Goal: Task Accomplishment & Management: Manage account settings

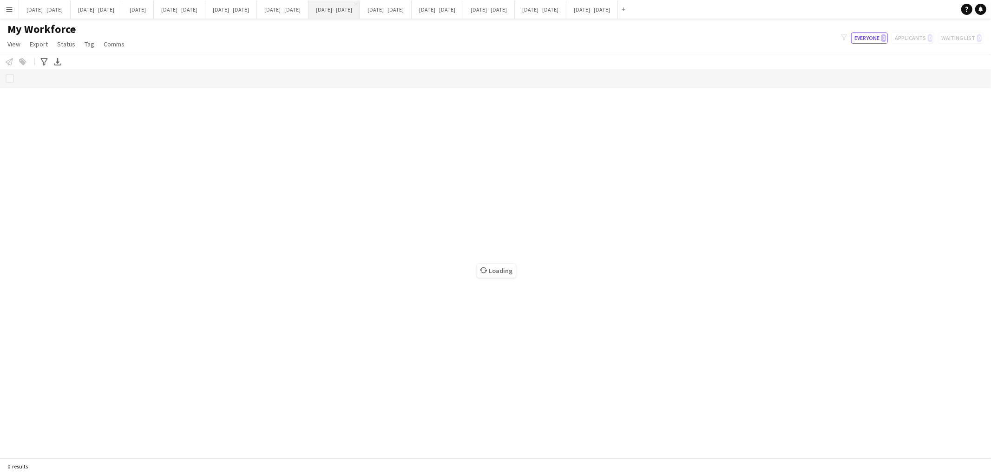
click at [360, 13] on button "[DATE] - [DATE] Close" at bounding box center [334, 9] width 52 height 18
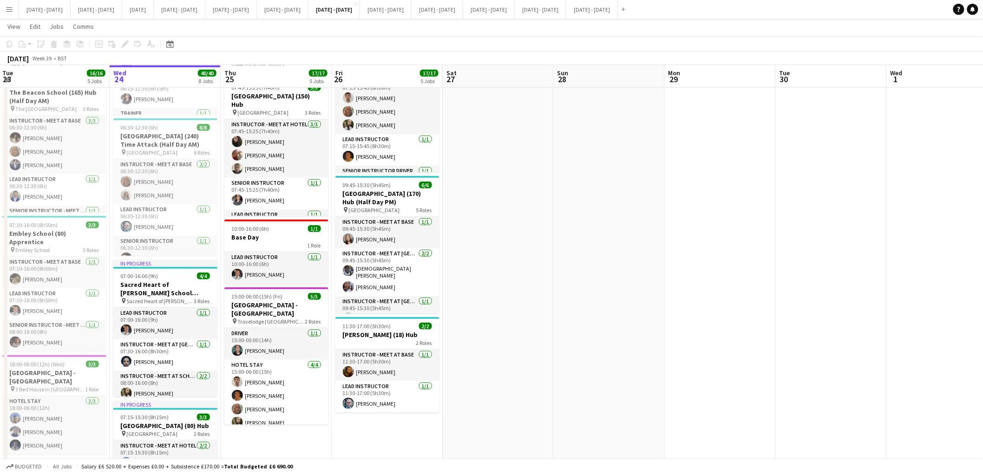
scroll to position [0, 224]
drag, startPoint x: 976, startPoint y: 189, endPoint x: 974, endPoint y: 169, distance: 20.5
click at [974, 169] on app-date-cell at bounding box center [941, 369] width 111 height 1075
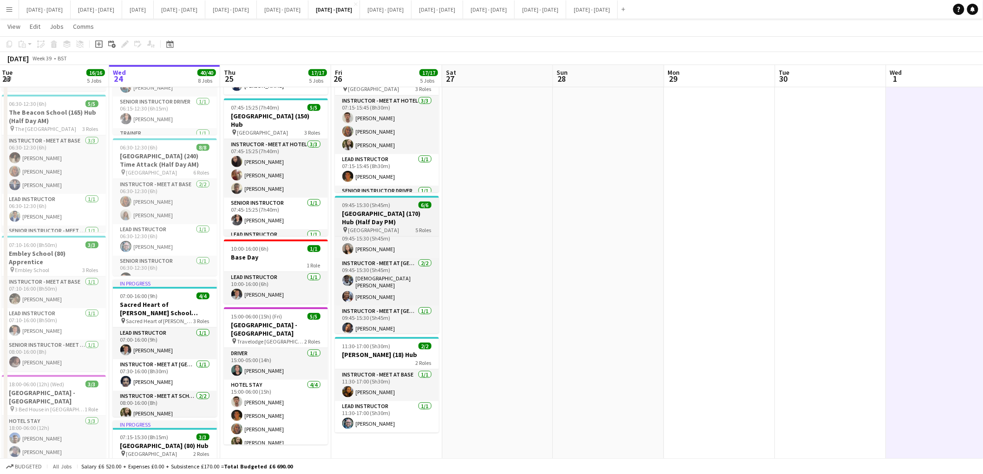
scroll to position [0, 0]
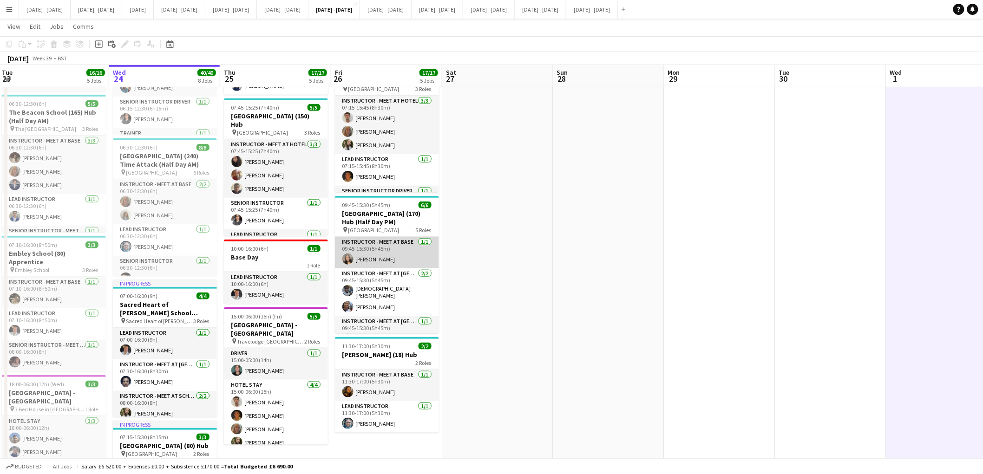
click at [392, 266] on app-card-role "Instructor - Meet at Base [DATE] 09:45-15:30 (5h45m) [PERSON_NAME]" at bounding box center [387, 253] width 104 height 32
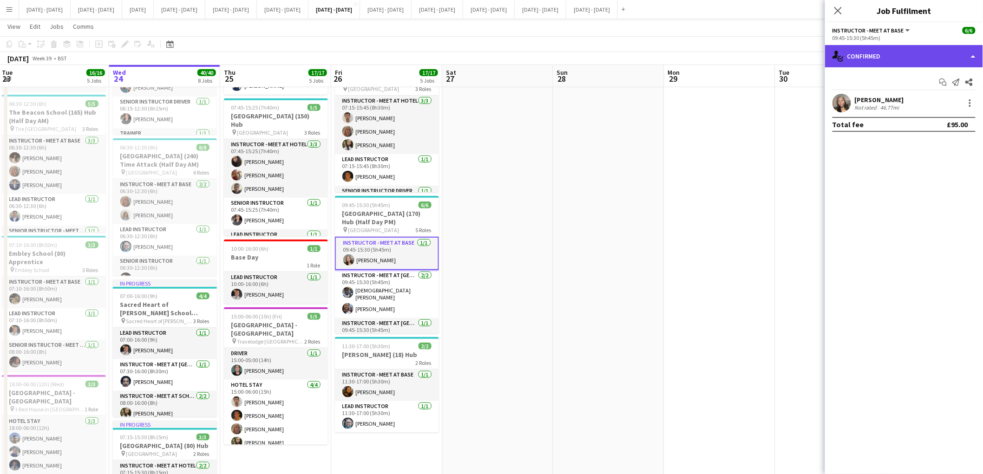
click at [901, 54] on div "single-neutral-actions-check-2 Confirmed" at bounding box center [904, 56] width 158 height 22
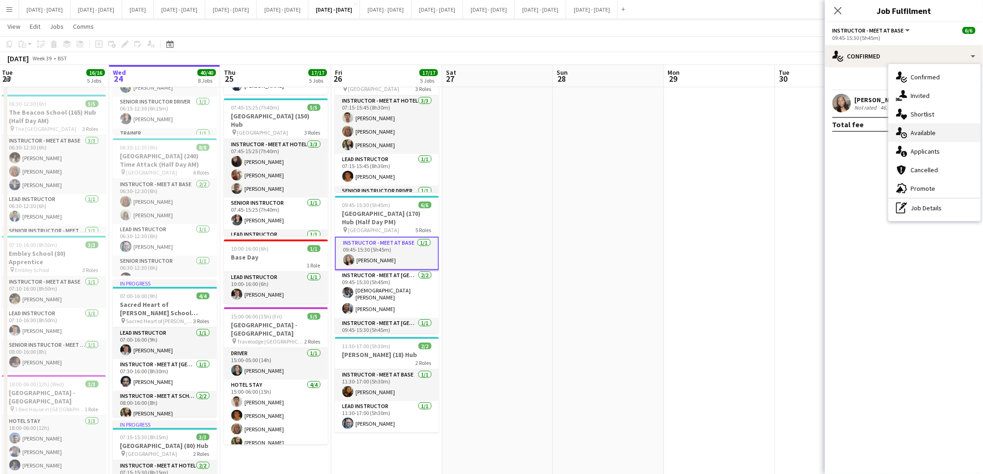
click at [915, 131] on span "Available" at bounding box center [923, 133] width 25 height 8
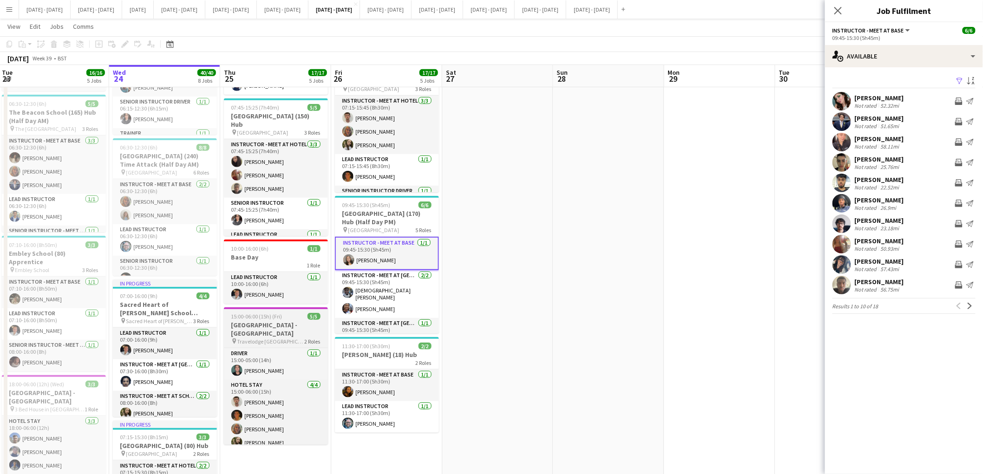
click at [281, 321] on h3 "[GEOGRAPHIC_DATA] - [GEOGRAPHIC_DATA]" at bounding box center [276, 329] width 104 height 17
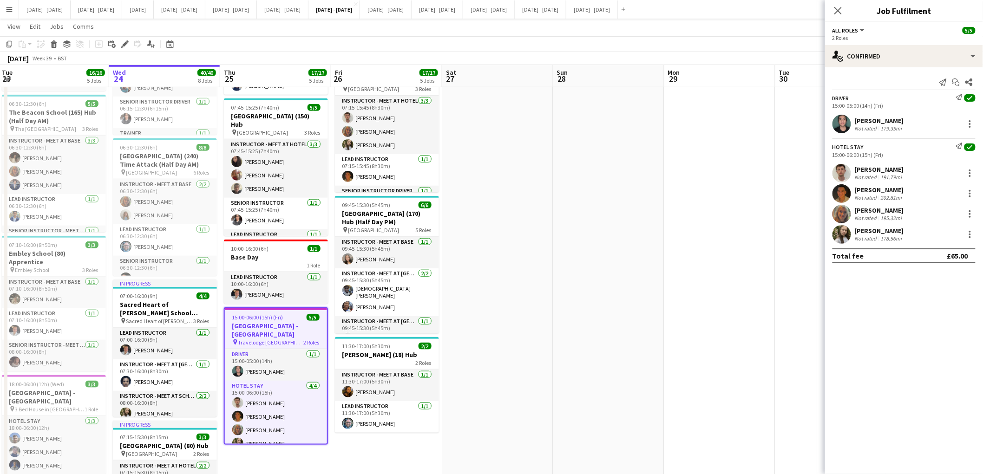
click at [856, 33] on span "All roles" at bounding box center [845, 30] width 26 height 7
click at [853, 61] on li "Driver" at bounding box center [863, 62] width 46 height 8
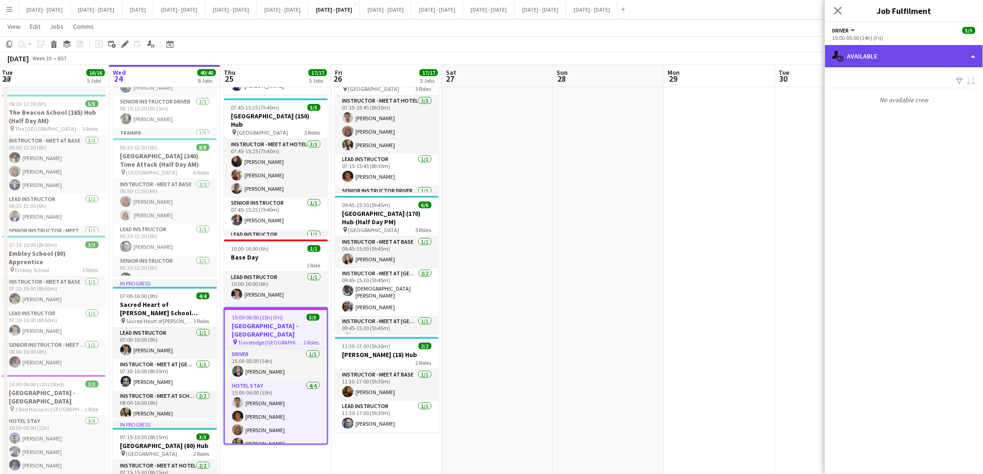
click at [870, 59] on div "single-neutral-actions-upload Available" at bounding box center [904, 56] width 158 height 22
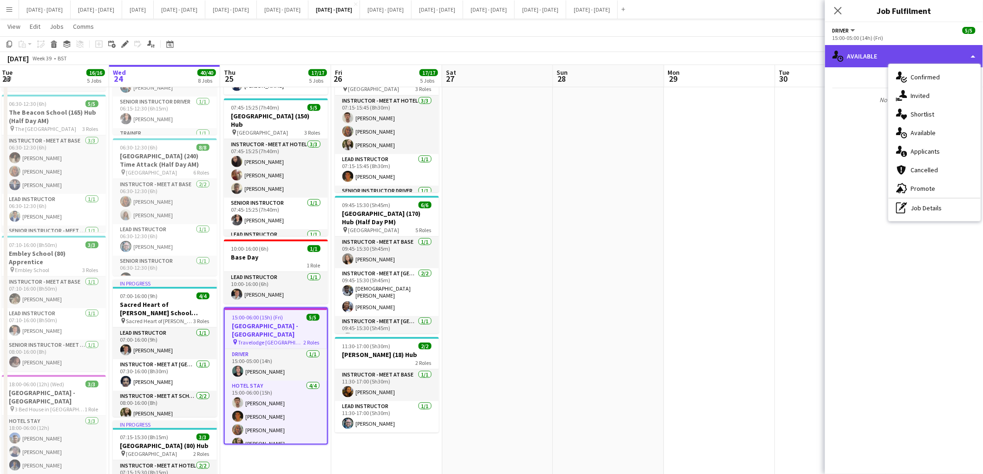
click at [870, 55] on div "single-neutral-actions-upload Available" at bounding box center [904, 56] width 158 height 22
click at [851, 105] on p "No available crew" at bounding box center [904, 100] width 158 height 16
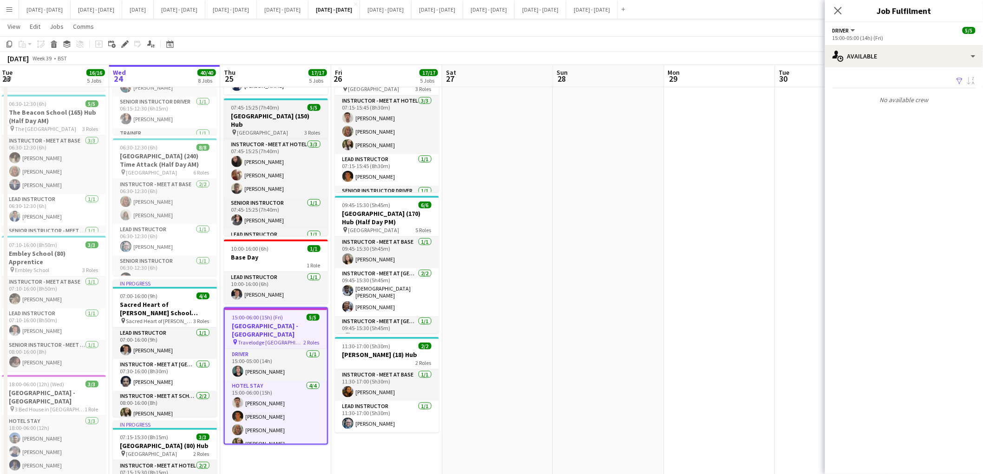
click at [281, 112] on h3 "[GEOGRAPHIC_DATA] (150) Hub" at bounding box center [276, 120] width 104 height 17
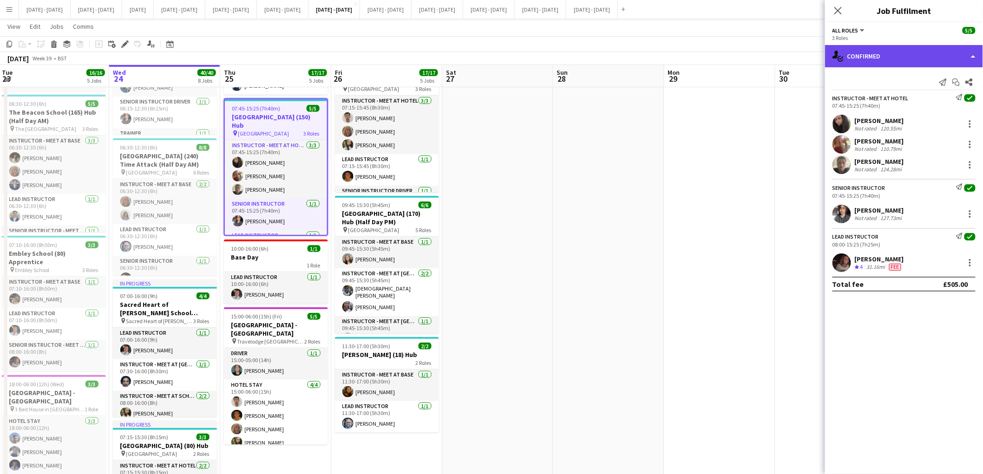
click at [921, 53] on div "single-neutral-actions-check-2 Confirmed" at bounding box center [904, 56] width 158 height 22
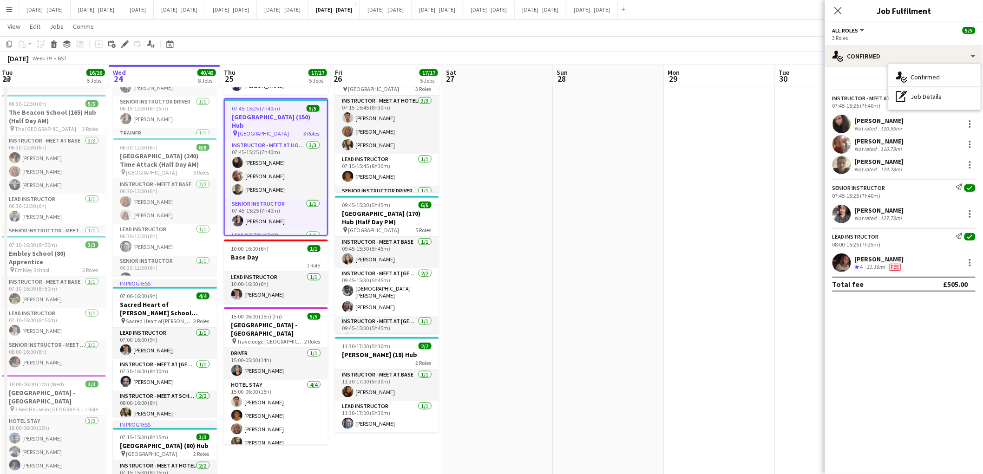
click at [791, 84] on app-board-header-date "Tue 30" at bounding box center [830, 76] width 111 height 22
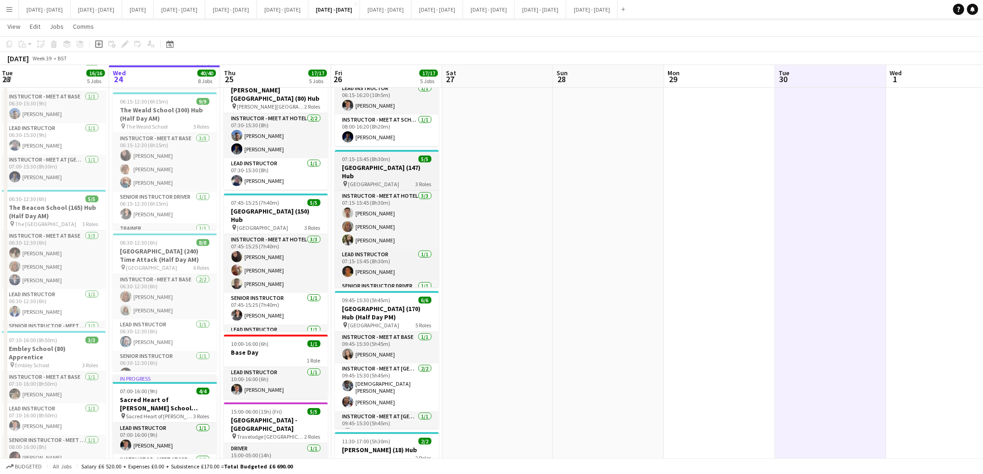
click at [383, 180] on h3 "[GEOGRAPHIC_DATA] (147) Hub" at bounding box center [387, 171] width 104 height 17
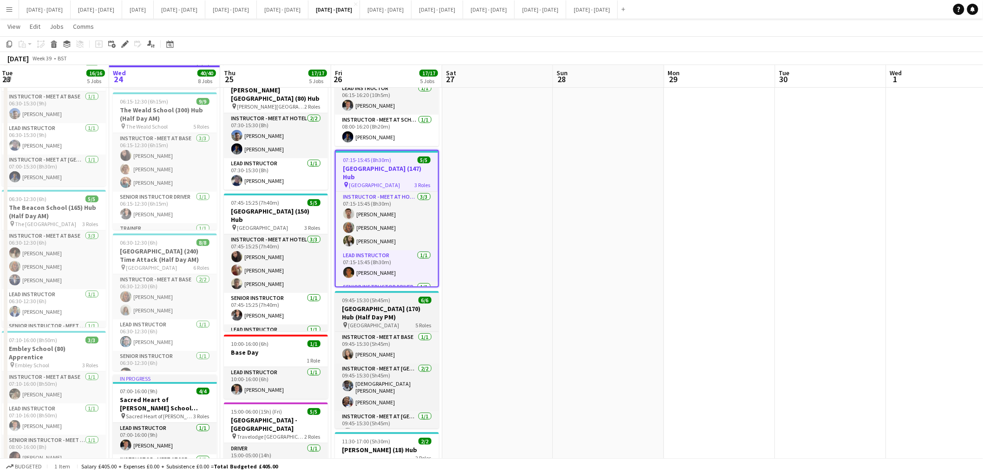
click at [371, 321] on h3 "[GEOGRAPHIC_DATA] (170) Hub (Half Day PM)" at bounding box center [387, 313] width 104 height 17
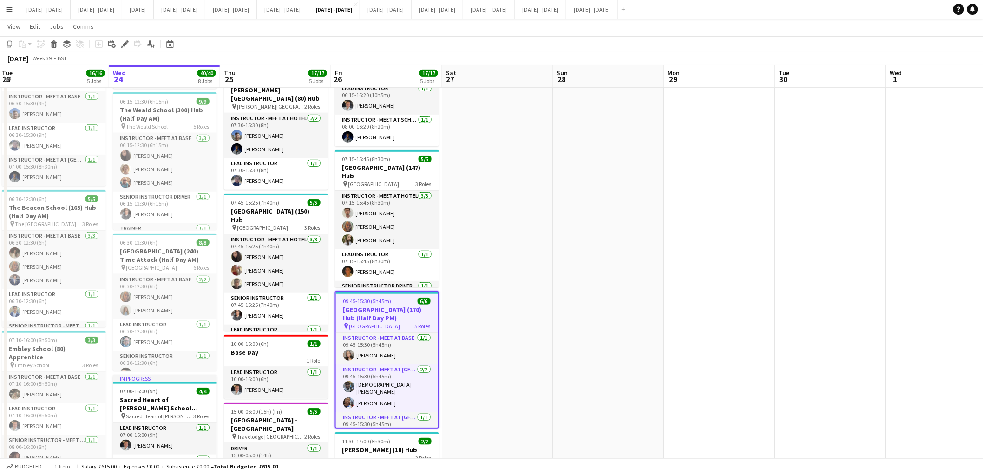
click at [371, 322] on h3 "[GEOGRAPHIC_DATA] (170) Hub (Half Day PM)" at bounding box center [387, 314] width 102 height 17
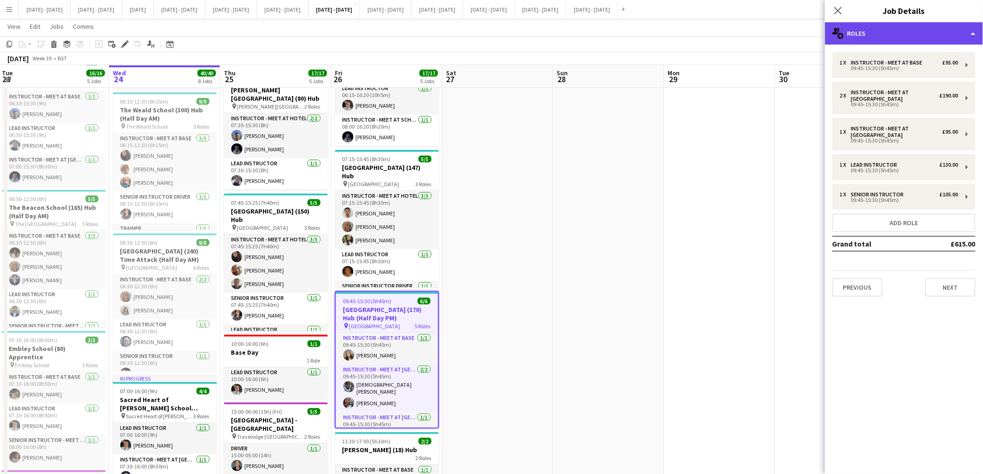
click at [877, 39] on div "multiple-users-add Roles" at bounding box center [904, 33] width 158 height 22
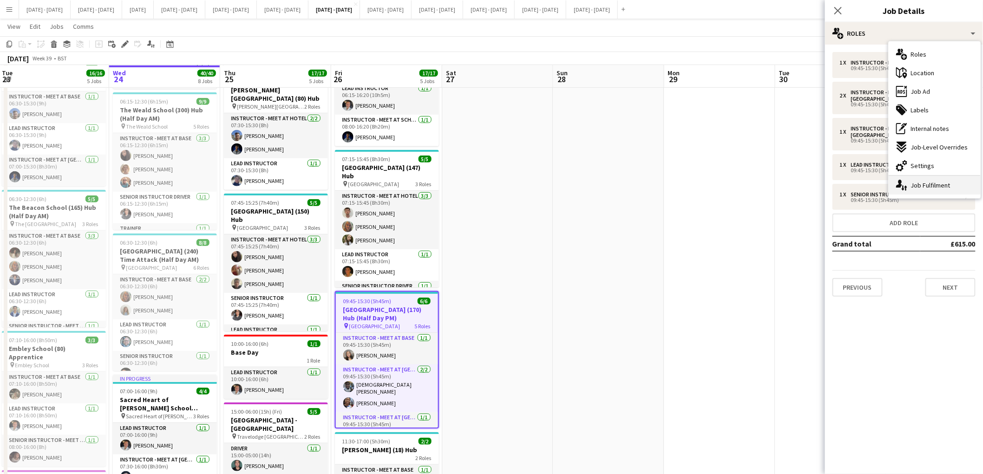
click at [921, 183] on div "single-neutral-actions-up-down Job Fulfilment" at bounding box center [934, 185] width 92 height 19
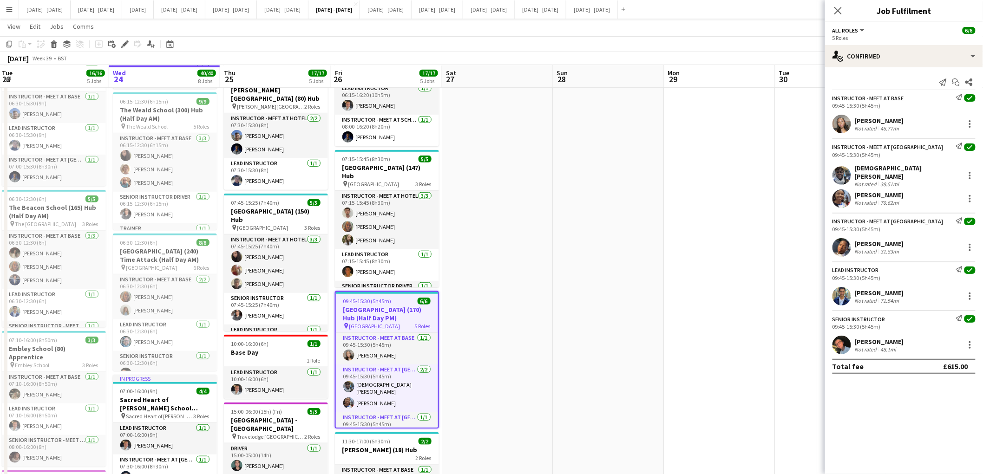
click at [879, 97] on div "Instructor - Meet at Base" at bounding box center [868, 98] width 72 height 7
click at [858, 31] on button "All roles" at bounding box center [848, 30] width 33 height 7
click at [857, 61] on li "Instructor - Meet at Base" at bounding box center [886, 62] width 93 height 8
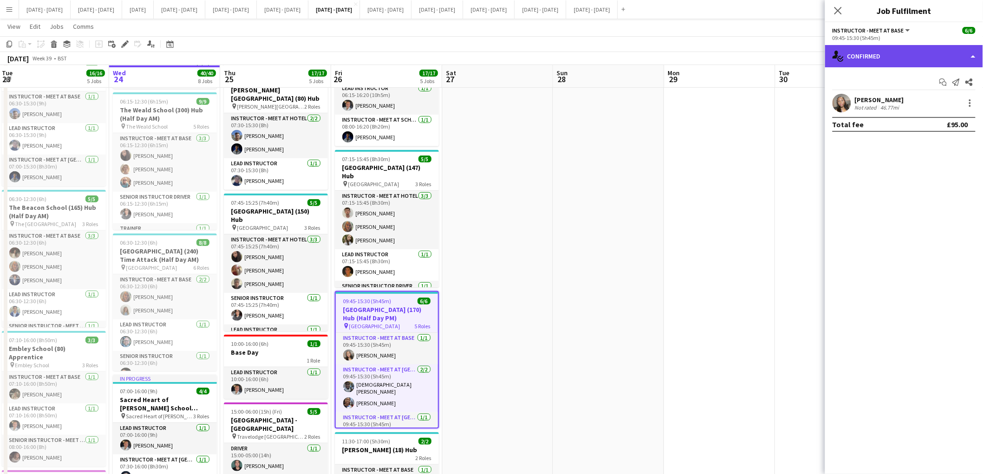
click at [869, 54] on div "single-neutral-actions-check-2 Confirmed" at bounding box center [904, 56] width 158 height 22
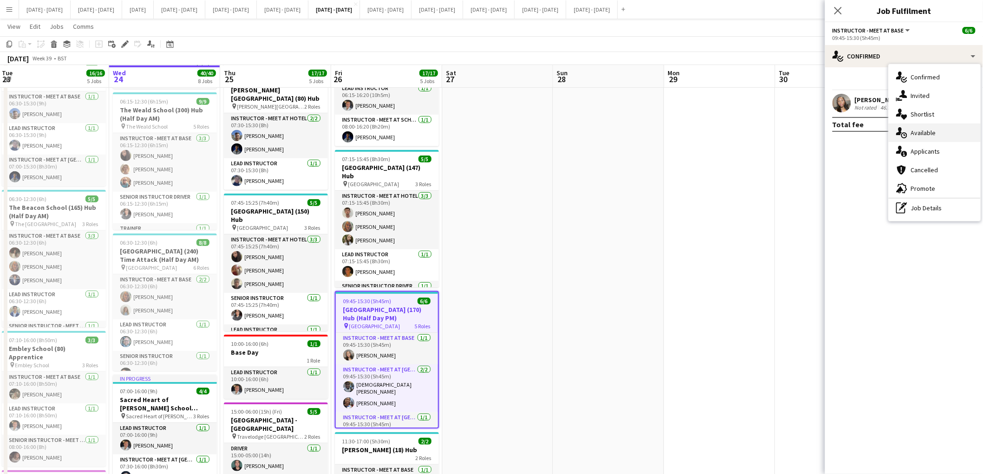
click at [897, 133] on icon at bounding box center [899, 131] width 6 height 8
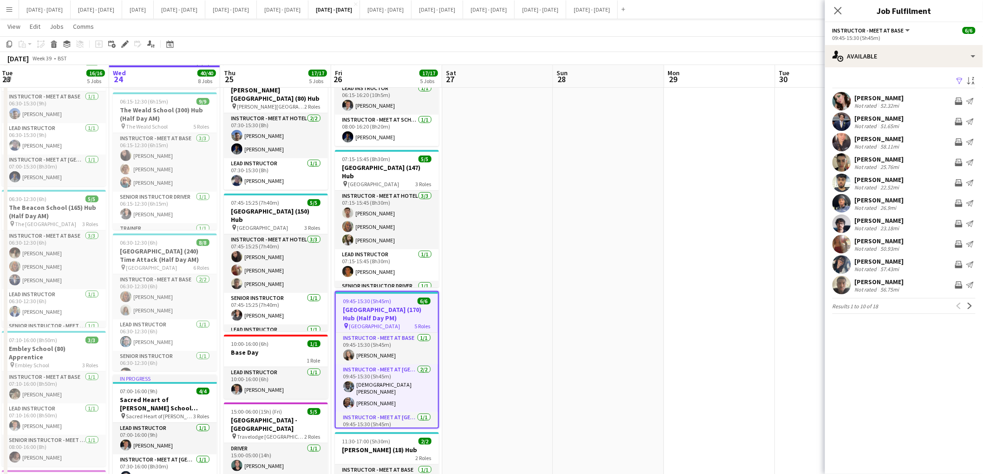
click at [876, 98] on div "[PERSON_NAME]" at bounding box center [879, 98] width 49 height 8
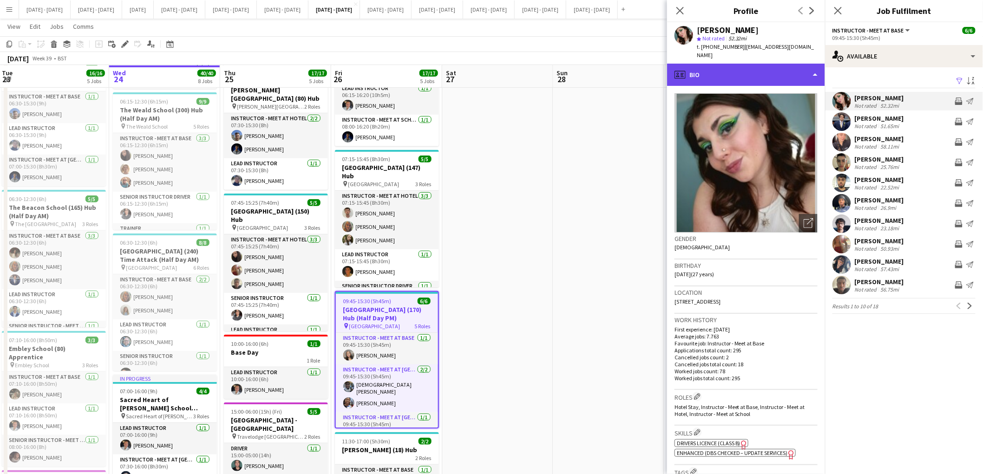
click at [720, 67] on div "profile Bio" at bounding box center [746, 75] width 158 height 22
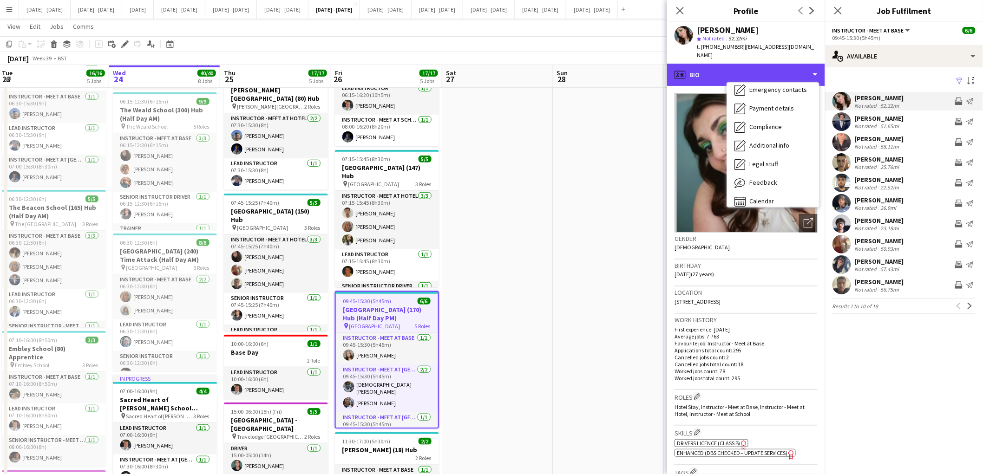
scroll to position [87, 0]
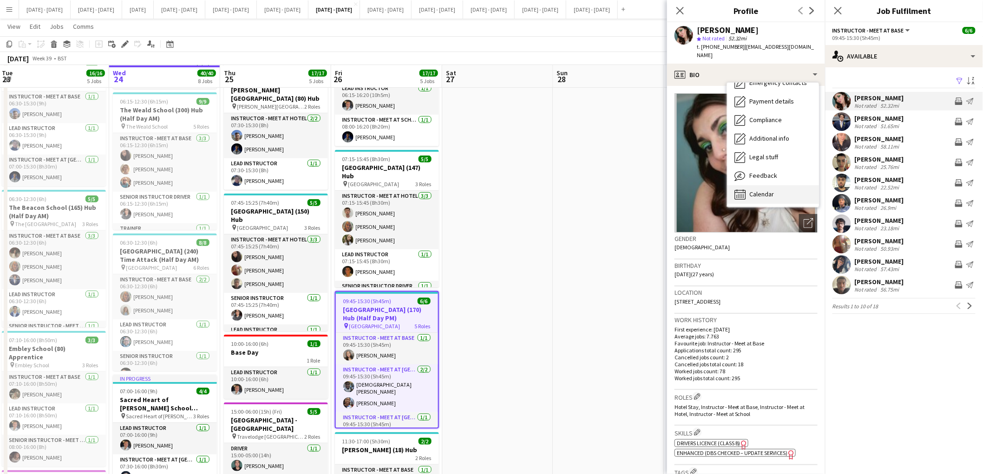
click at [777, 189] on div "Calendar Calendar" at bounding box center [773, 194] width 92 height 19
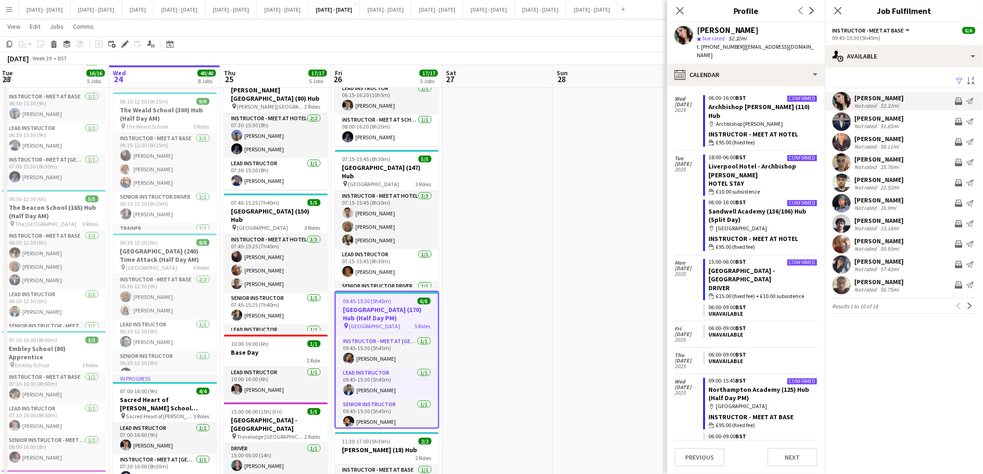
scroll to position [0, 0]
click at [377, 322] on h3 "[GEOGRAPHIC_DATA] (170) Hub (Half Day PM)" at bounding box center [387, 314] width 102 height 17
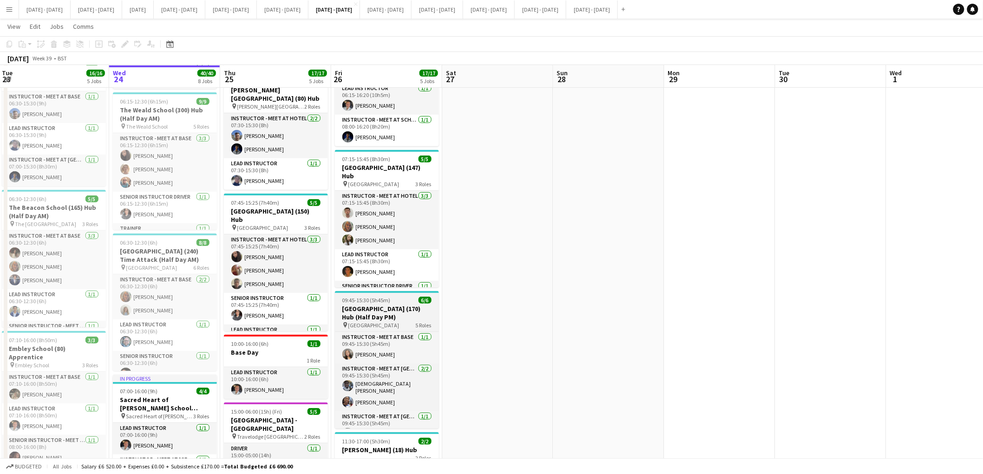
click at [377, 321] on h3 "[GEOGRAPHIC_DATA] (170) Hub (Half Day PM)" at bounding box center [387, 313] width 104 height 17
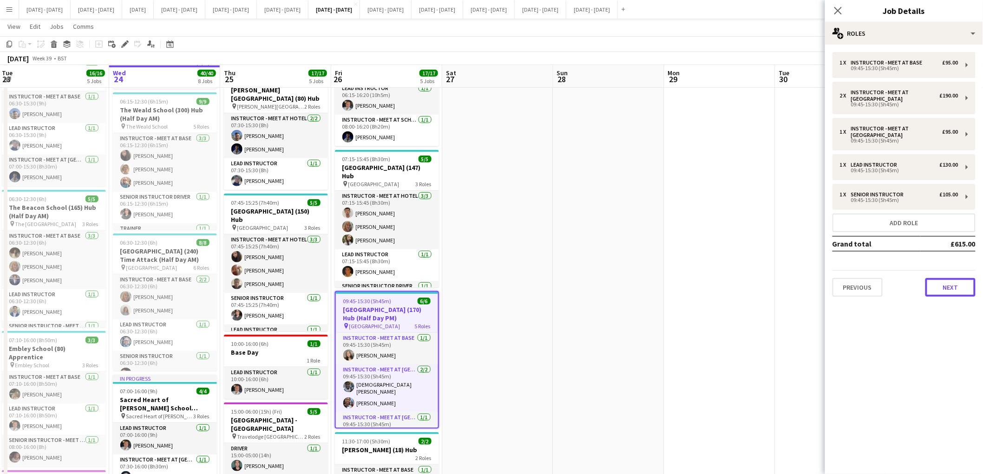
click at [967, 289] on button "Next" at bounding box center [950, 287] width 50 height 19
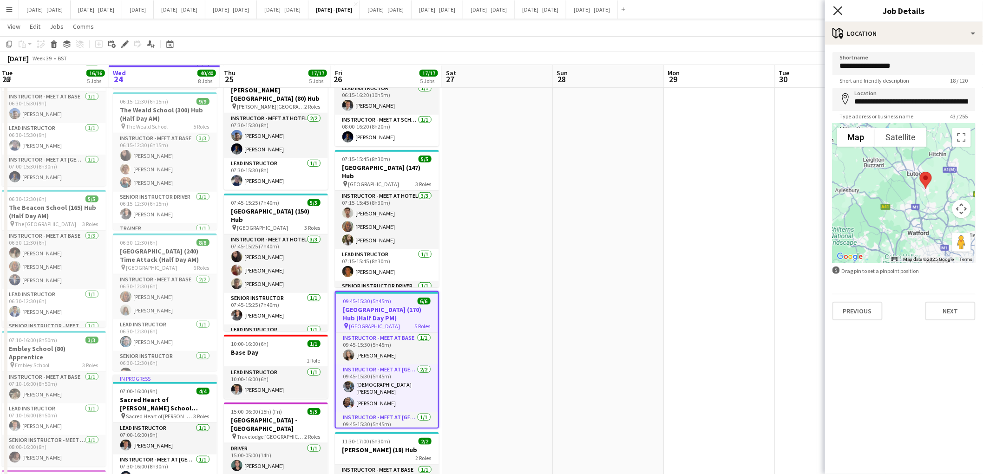
click at [840, 10] on icon "Close pop-in" at bounding box center [837, 10] width 9 height 9
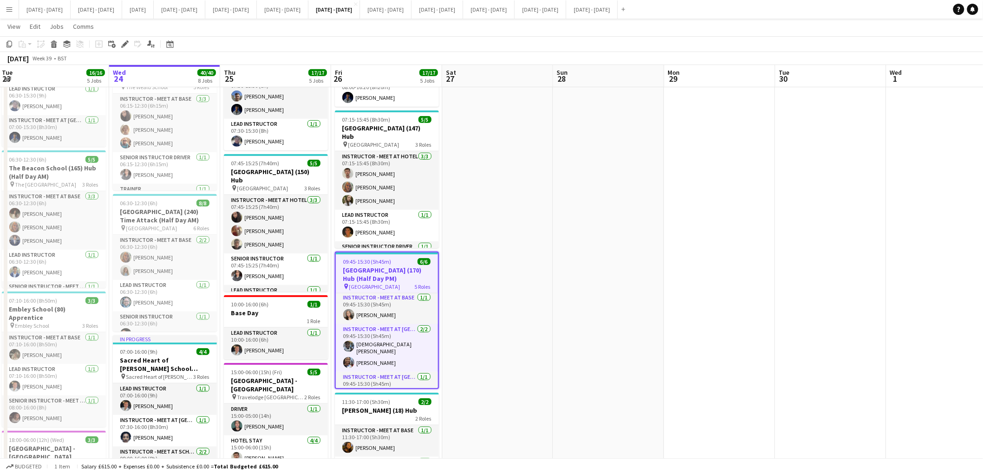
scroll to position [76, 0]
click at [374, 360] on app-card-role "Lead Instructor [DATE] 09:45-15:30 (5h45m) [PERSON_NAME]" at bounding box center [387, 344] width 102 height 32
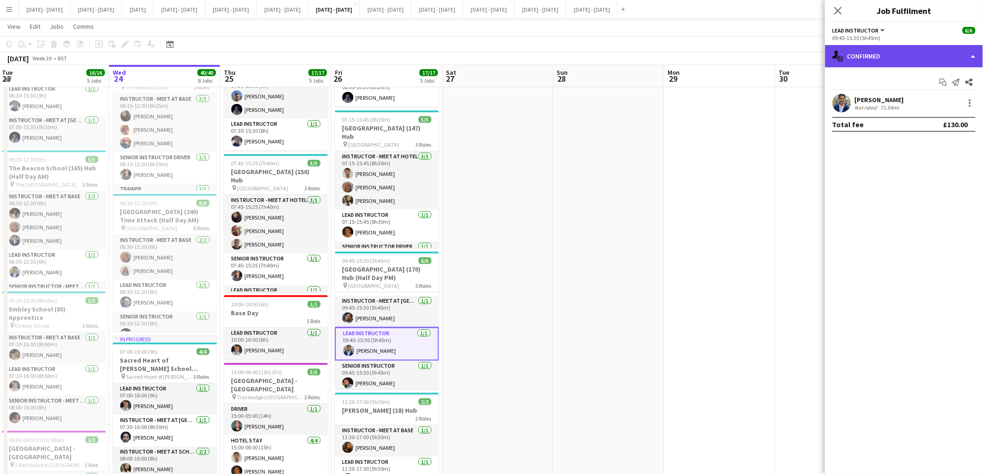
click at [929, 54] on div "single-neutral-actions-check-2 Confirmed" at bounding box center [904, 56] width 158 height 22
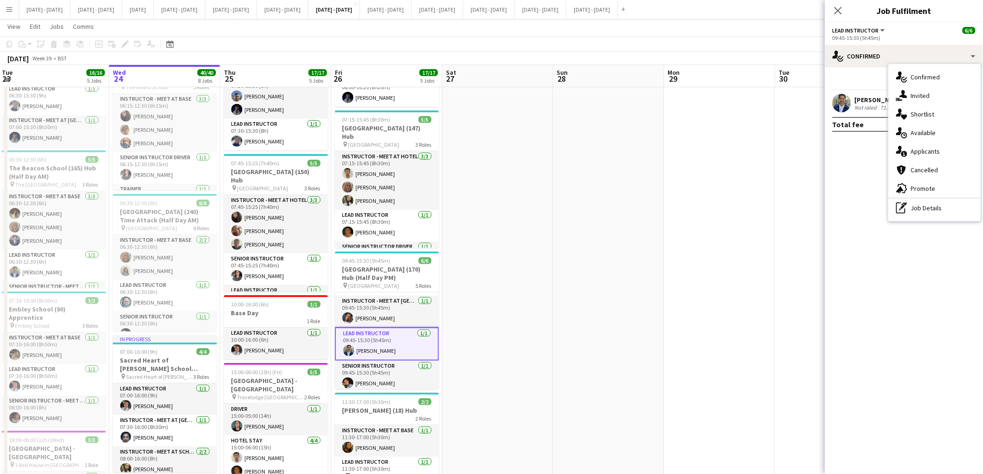
click at [865, 99] on div "[PERSON_NAME]" at bounding box center [879, 100] width 49 height 8
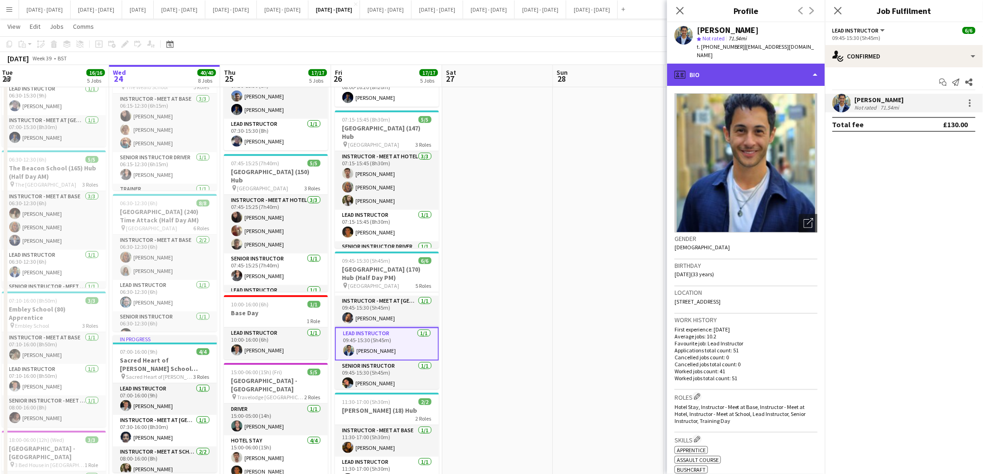
click at [749, 72] on div "profile Bio" at bounding box center [746, 75] width 158 height 22
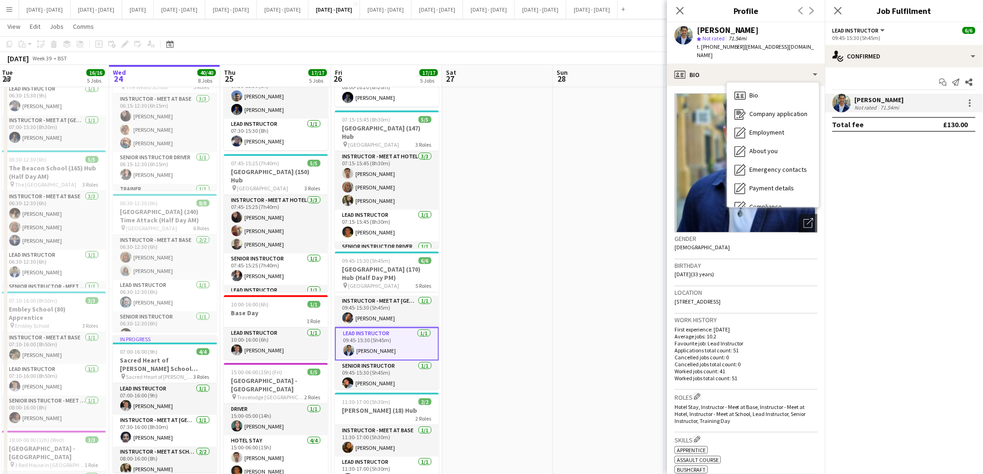
click at [819, 133] on div "Bio Bio Company application Company application Employment Employment About you…" at bounding box center [772, 144] width 93 height 125
click at [781, 185] on div "Calendar Calendar" at bounding box center [773, 194] width 92 height 19
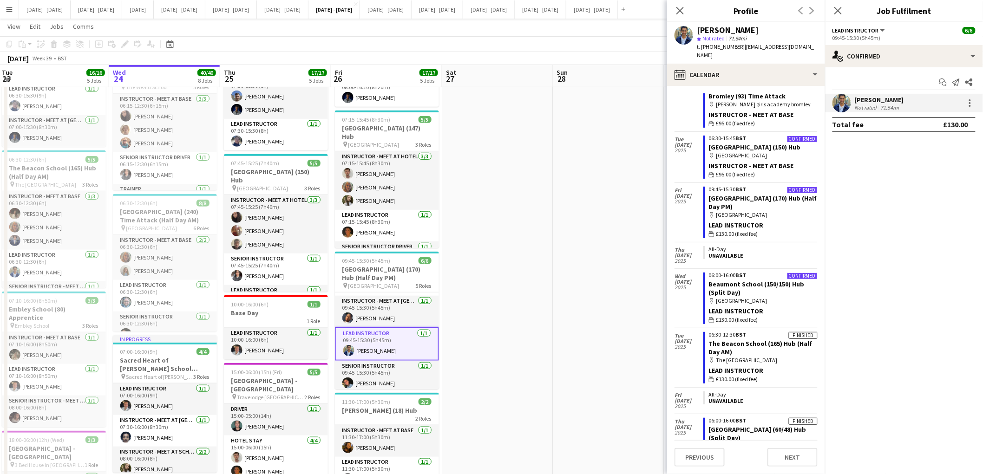
scroll to position [294, 0]
click at [554, 310] on app-date-cell at bounding box center [608, 445] width 111 height 1075
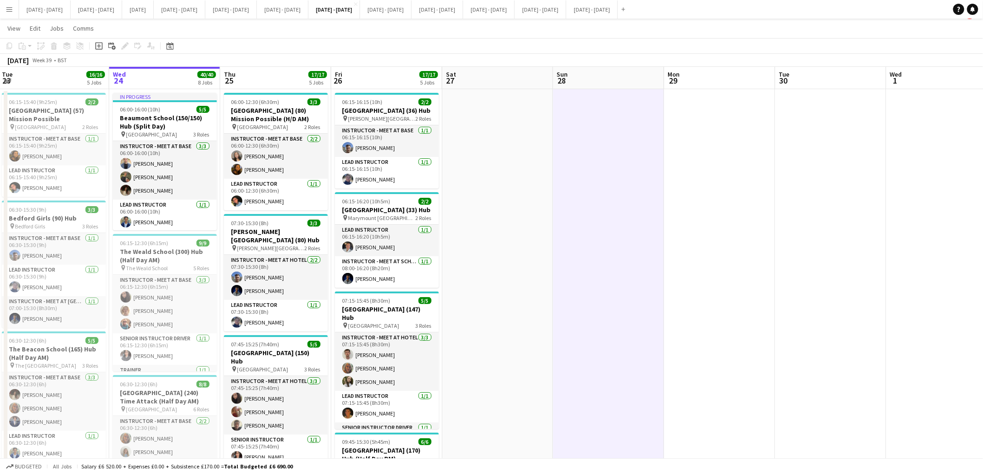
scroll to position [13, 0]
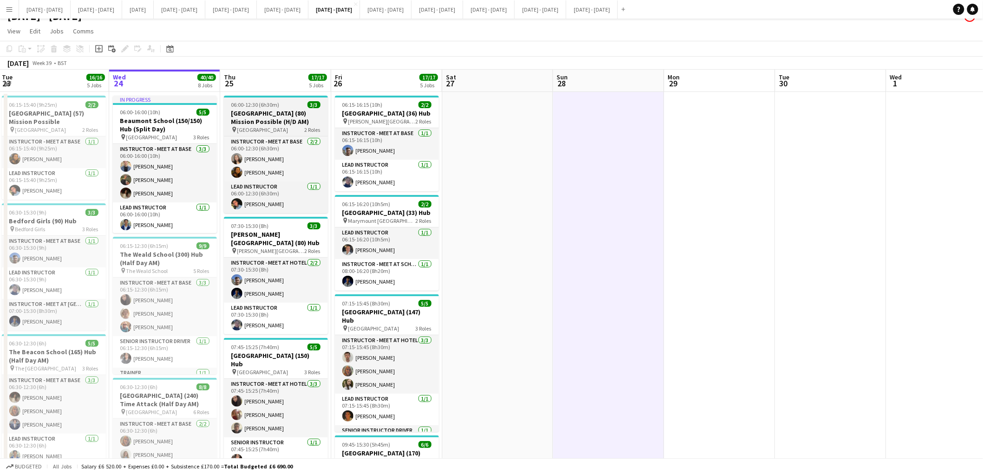
click at [275, 115] on h3 "[GEOGRAPHIC_DATA] (80) Mission Possible (H/D AM)" at bounding box center [276, 117] width 104 height 17
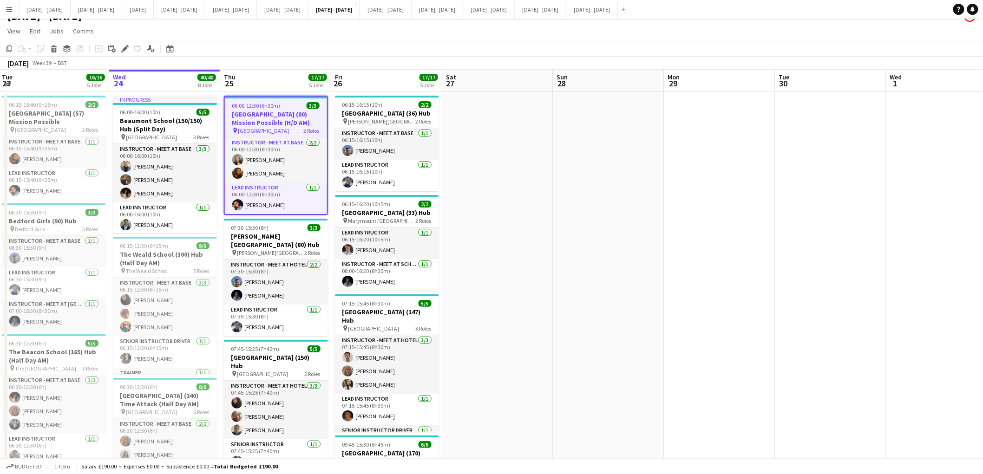
click at [275, 115] on h3 "[GEOGRAPHIC_DATA] (80) Mission Possible (H/D AM)" at bounding box center [276, 118] width 102 height 17
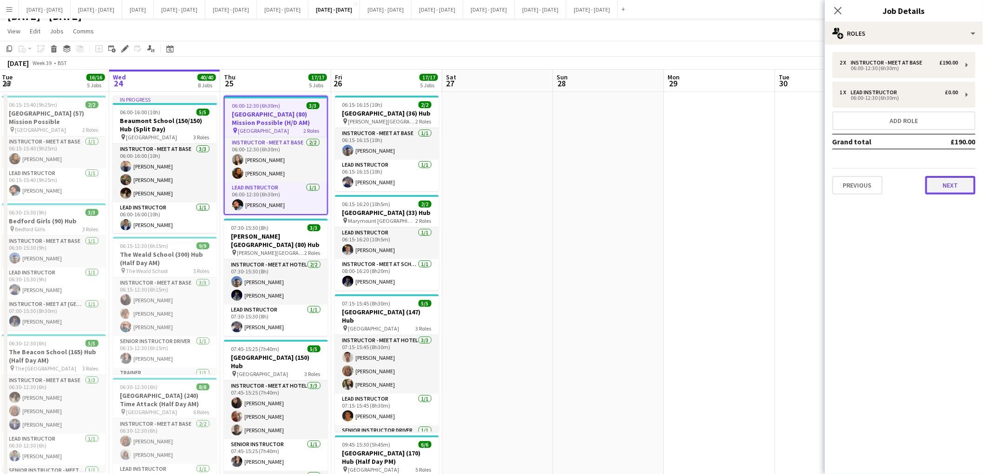
click at [960, 184] on button "Next" at bounding box center [950, 185] width 50 height 19
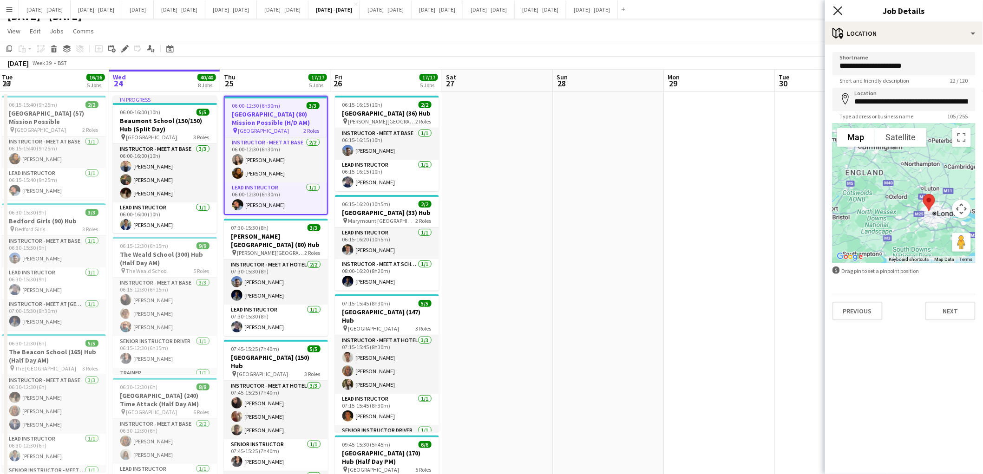
drag, startPoint x: 845, startPoint y: 21, endPoint x: 839, endPoint y: 12, distance: 11.3
click at [839, 12] on icon at bounding box center [837, 10] width 9 height 9
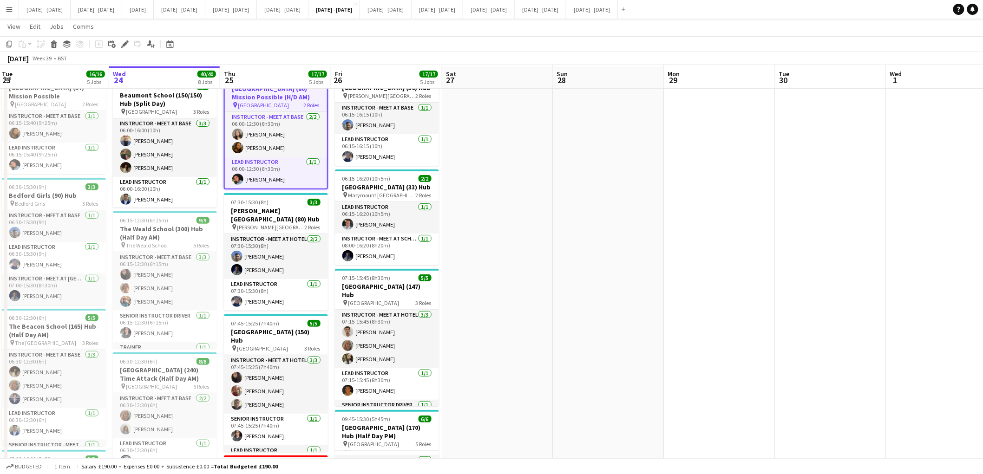
scroll to position [39, 0]
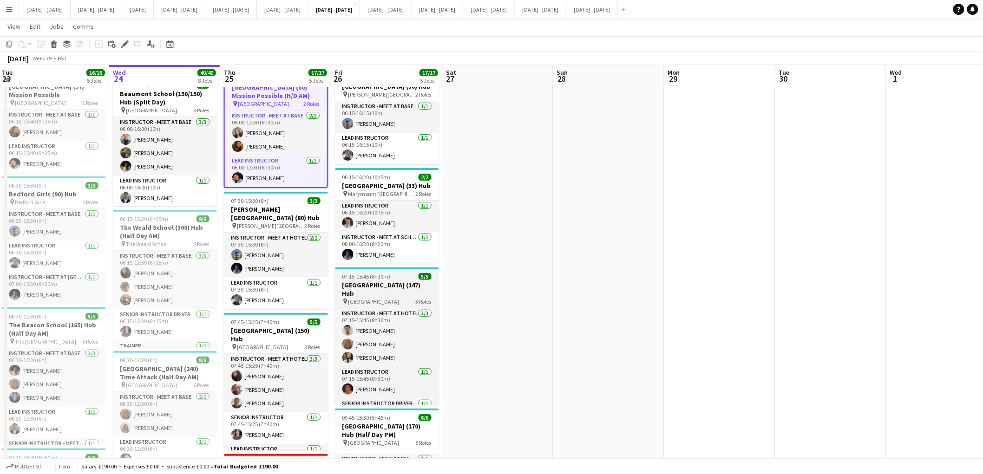
click at [379, 305] on span "[GEOGRAPHIC_DATA]" at bounding box center [373, 301] width 51 height 7
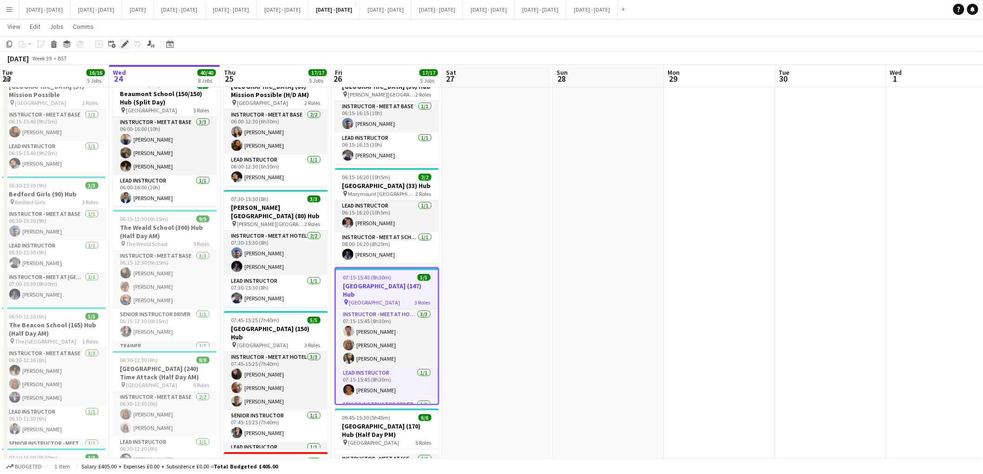
click at [119, 43] on div "Edit" at bounding box center [124, 44] width 11 height 11
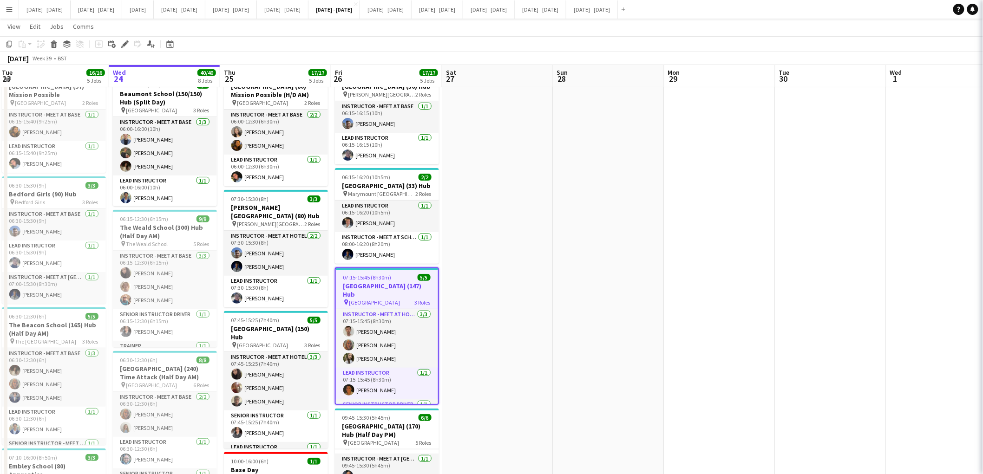
type input "**********"
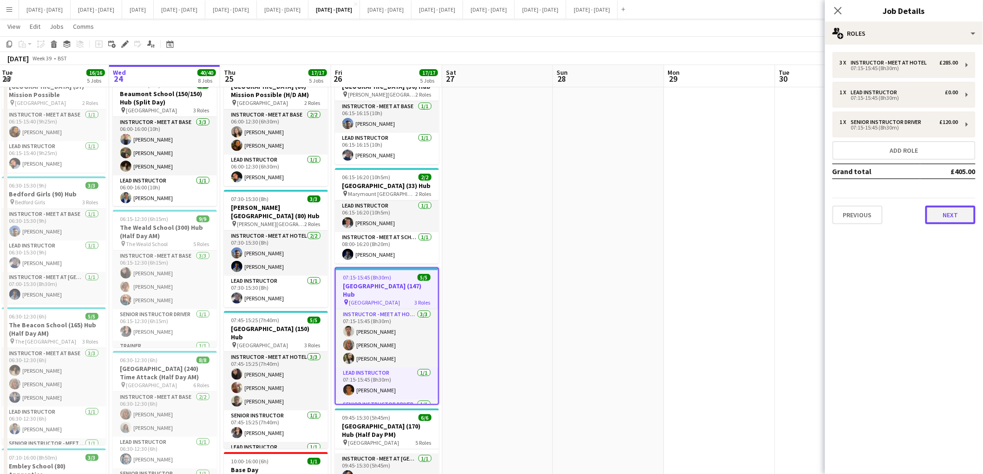
click at [958, 215] on button "Next" at bounding box center [950, 215] width 50 height 19
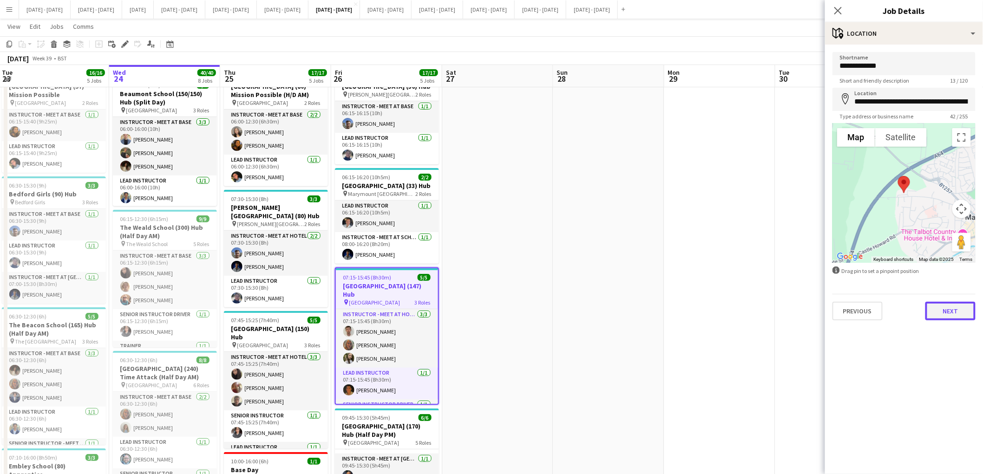
click at [946, 307] on button "Next" at bounding box center [950, 311] width 50 height 19
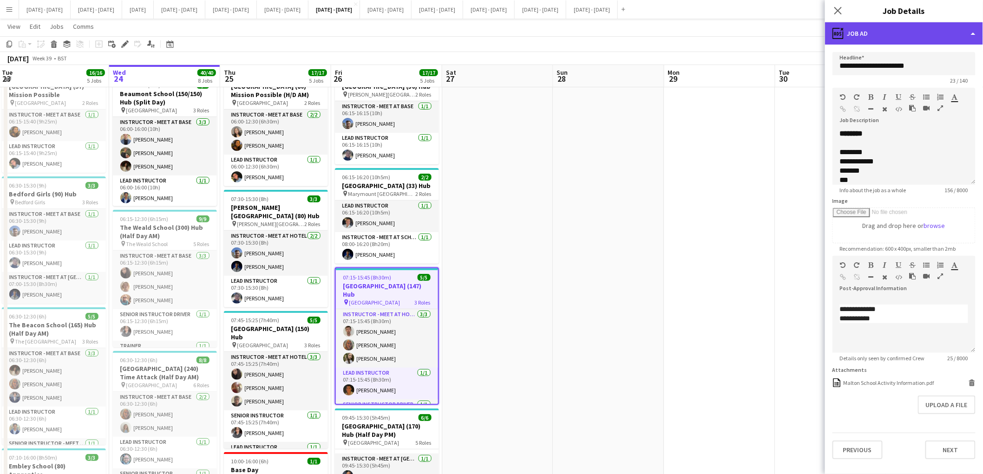
click at [874, 29] on div "ads-window Job Ad" at bounding box center [904, 33] width 158 height 22
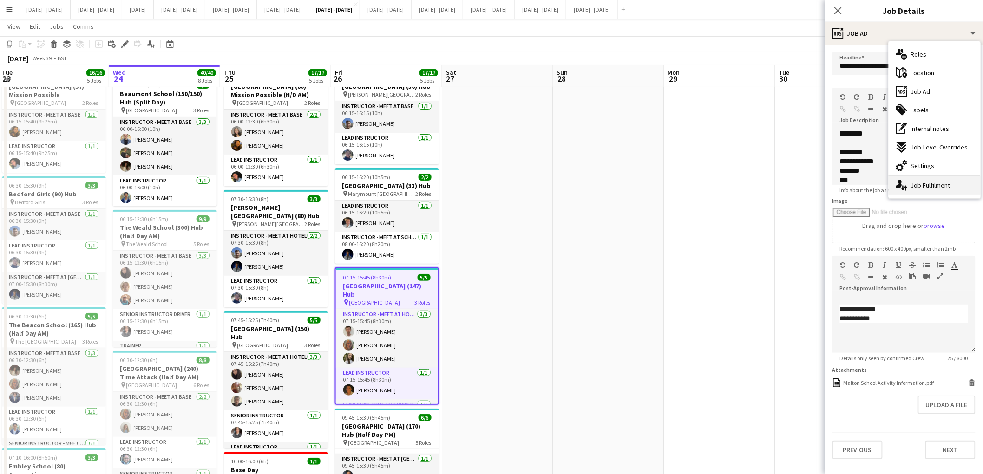
click at [916, 182] on div "single-neutral-actions-up-down Job Fulfilment" at bounding box center [934, 185] width 92 height 19
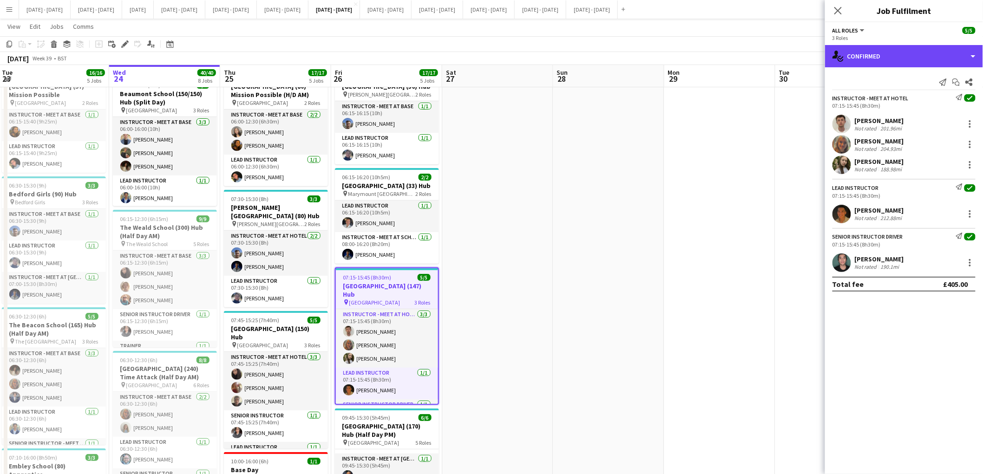
drag, startPoint x: 890, startPoint y: 52, endPoint x: 858, endPoint y: 27, distance: 40.0
click at [858, 27] on div "All roles All roles Instructor - Meet at Hotel Lead Instructor Senior Instructo…" at bounding box center [904, 248] width 158 height 452
click at [858, 27] on button "All roles" at bounding box center [848, 30] width 33 height 7
click at [858, 61] on li "Instructor - Meet at Hotel" at bounding box center [875, 62] width 70 height 8
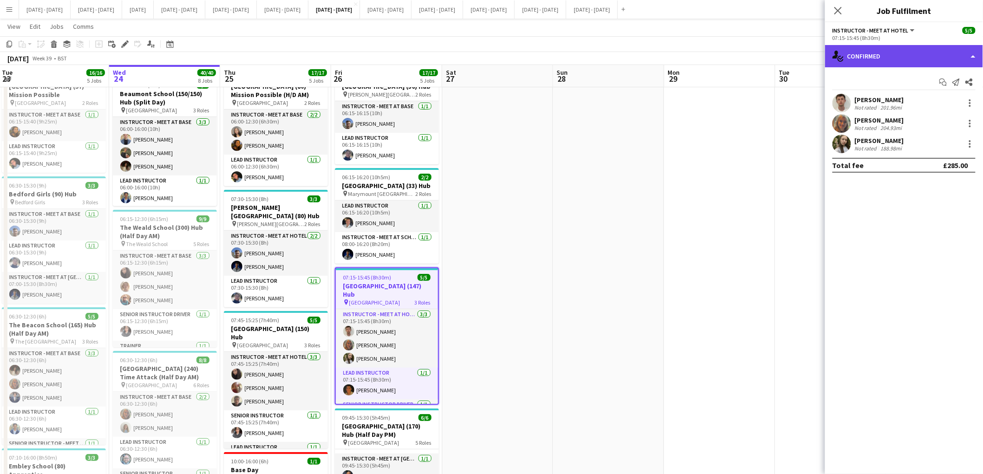
click at [885, 52] on div "single-neutral-actions-check-2 Confirmed" at bounding box center [904, 56] width 158 height 22
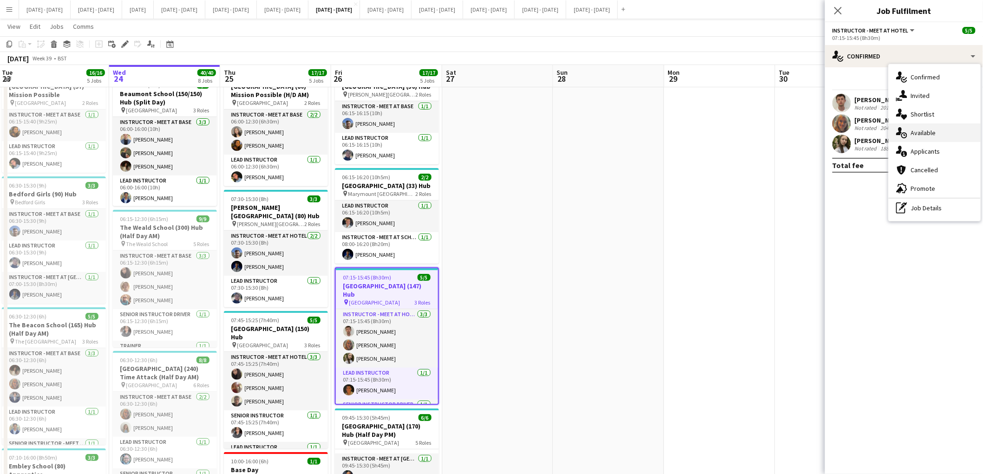
click at [920, 132] on span "Available" at bounding box center [923, 133] width 25 height 8
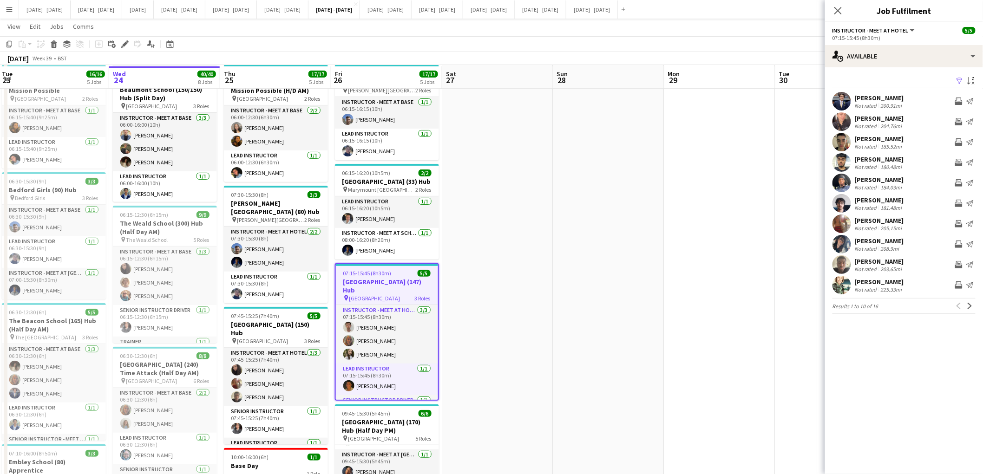
scroll to position [44, 0]
click at [970, 305] on app-icon "Next" at bounding box center [969, 306] width 7 height 7
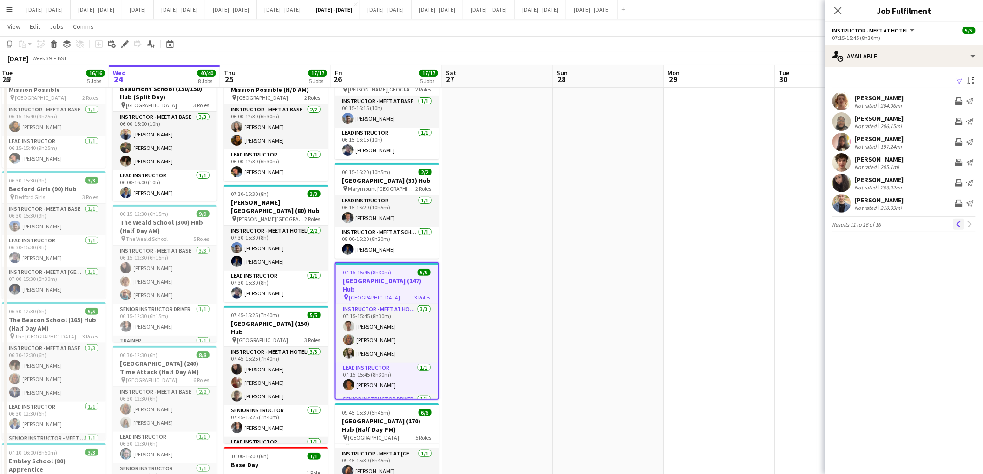
click at [957, 226] on app-icon "Previous" at bounding box center [958, 224] width 7 height 7
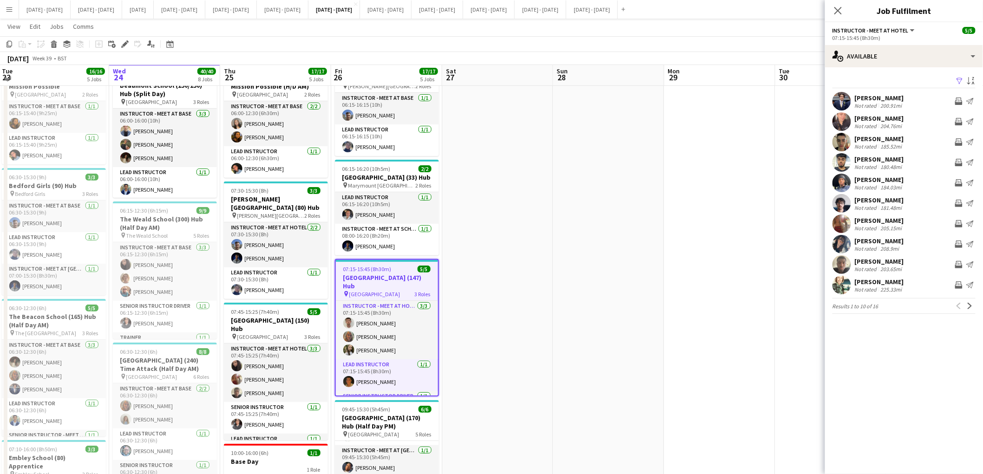
scroll to position [50, 0]
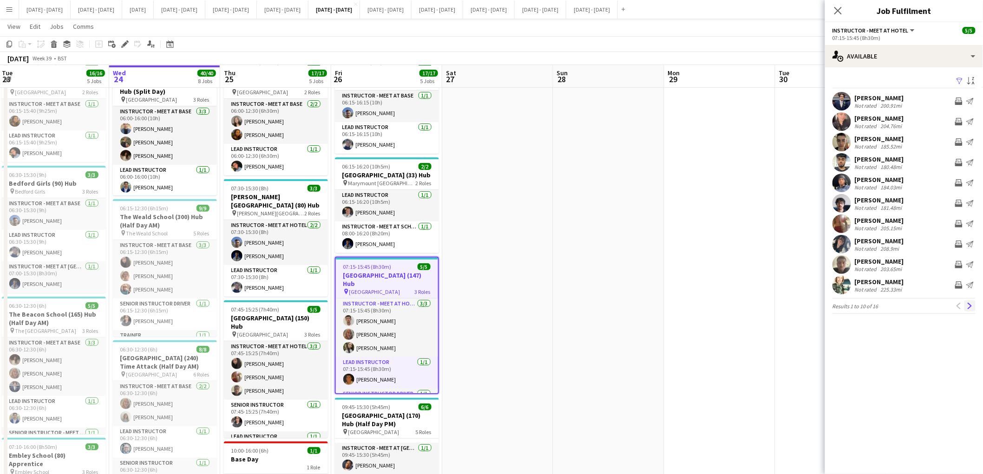
click at [972, 308] on app-icon "Next" at bounding box center [969, 306] width 7 height 7
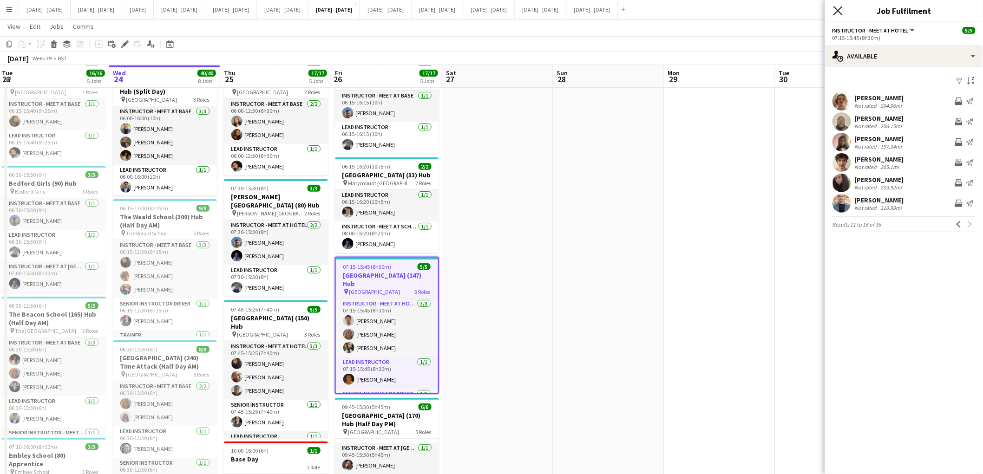
click at [838, 10] on icon at bounding box center [837, 10] width 9 height 9
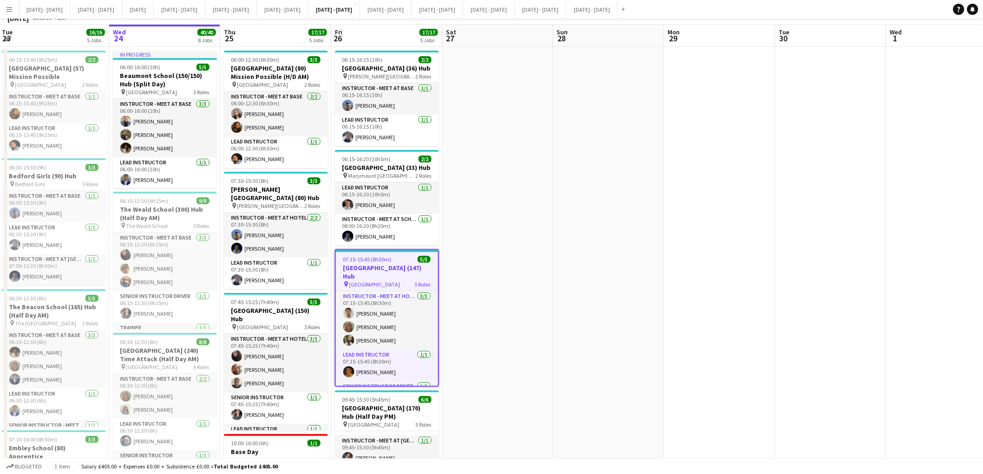
scroll to position [0, 0]
